Goal: Navigation & Orientation: Find specific page/section

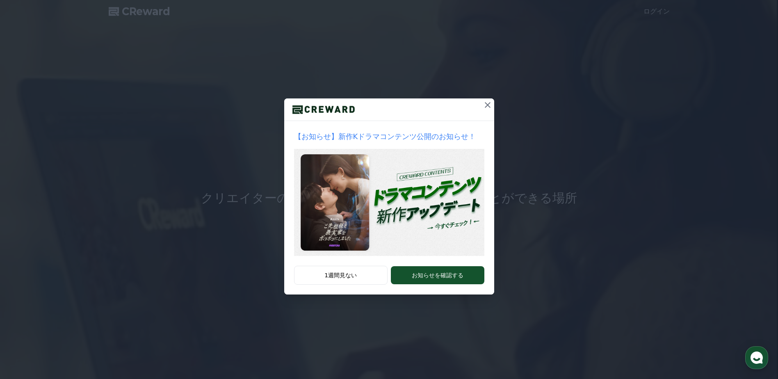
click at [487, 106] on icon at bounding box center [487, 105] width 10 height 10
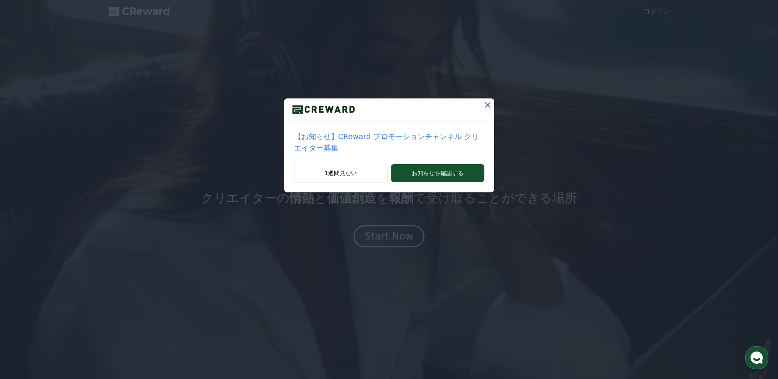
click at [482, 106] on icon at bounding box center [487, 105] width 10 height 10
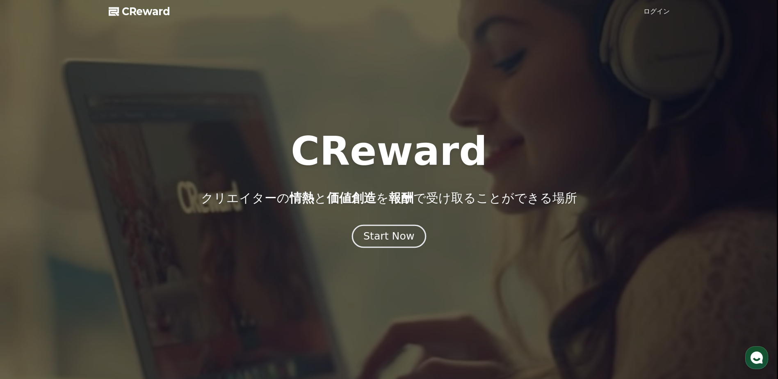
click at [404, 235] on div "Start Now" at bounding box center [388, 236] width 51 height 14
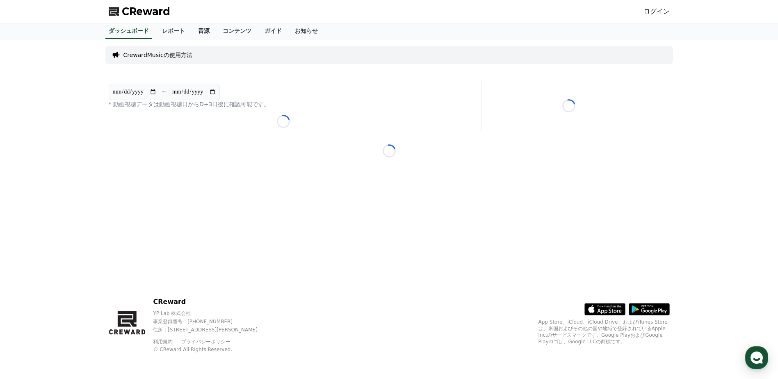
click at [191, 24] on link "音源" at bounding box center [203, 31] width 25 height 16
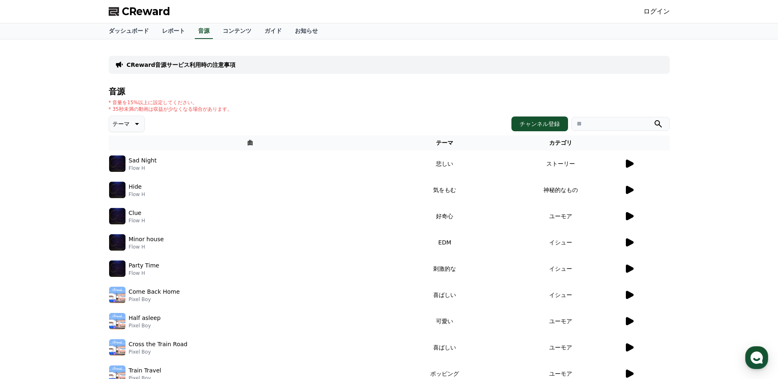
click at [205, 64] on p "CReward音源サービス利用時の注意事項" at bounding box center [181, 65] width 109 height 8
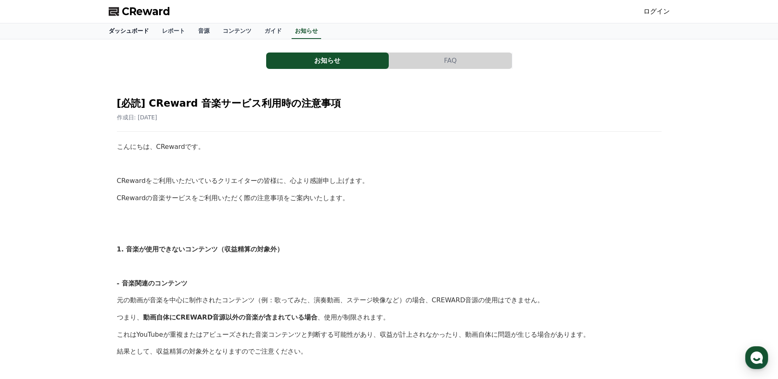
click at [122, 30] on link "ダッシュボード" at bounding box center [128, 31] width 53 height 16
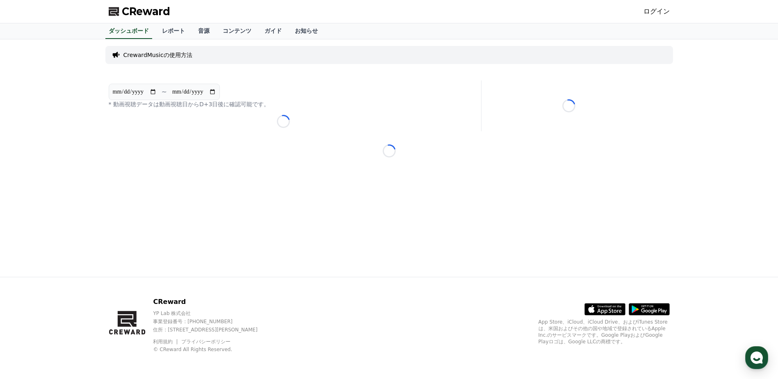
click at [660, 12] on link "ログイン" at bounding box center [656, 12] width 26 height 10
